Goal: Transaction & Acquisition: Purchase product/service

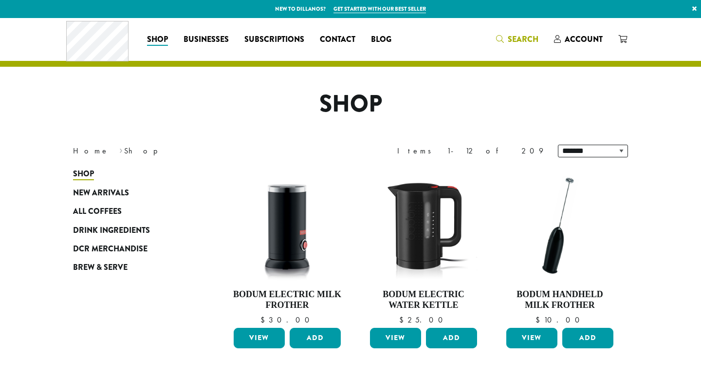
click at [531, 40] on span "Search" at bounding box center [523, 39] width 31 height 11
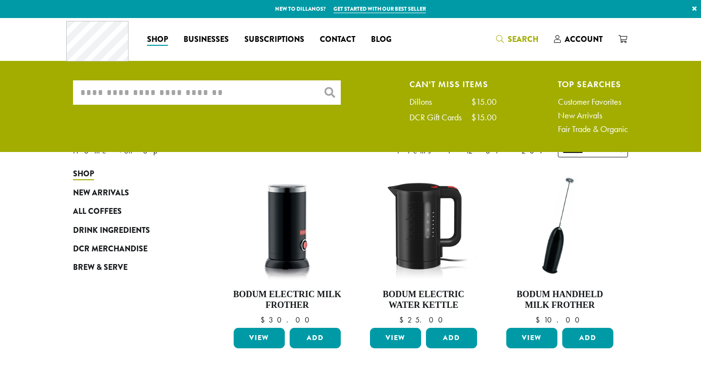
click at [233, 97] on input "What are you searching for?" at bounding box center [207, 92] width 268 height 24
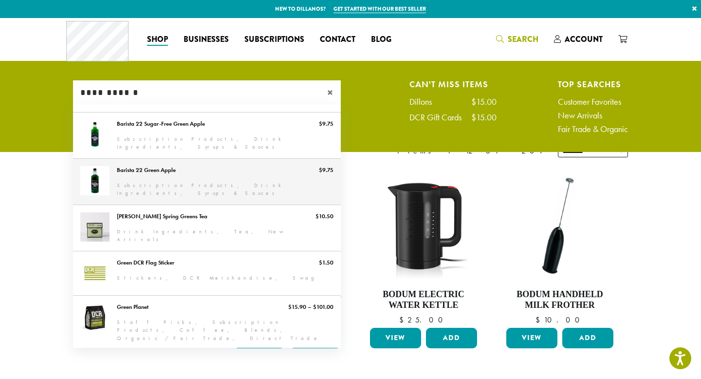
type input "**********"
click at [166, 173] on link "Barista 22 Green Apple" at bounding box center [207, 182] width 268 height 46
